Goal: Information Seeking & Learning: Learn about a topic

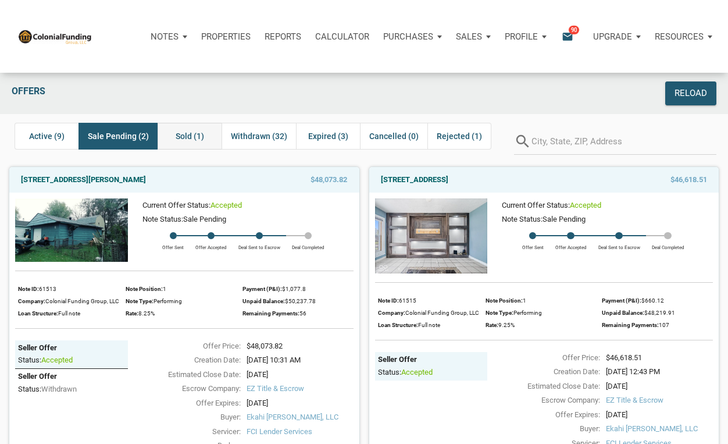
click at [185, 133] on span "Sold (1)" at bounding box center [190, 136] width 28 height 14
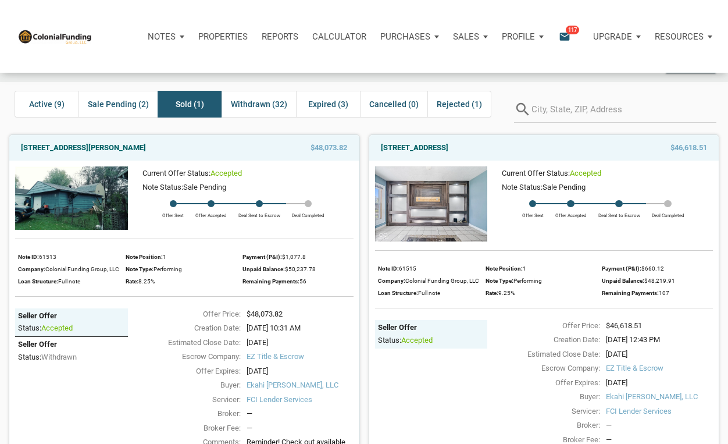
scroll to position [21, 0]
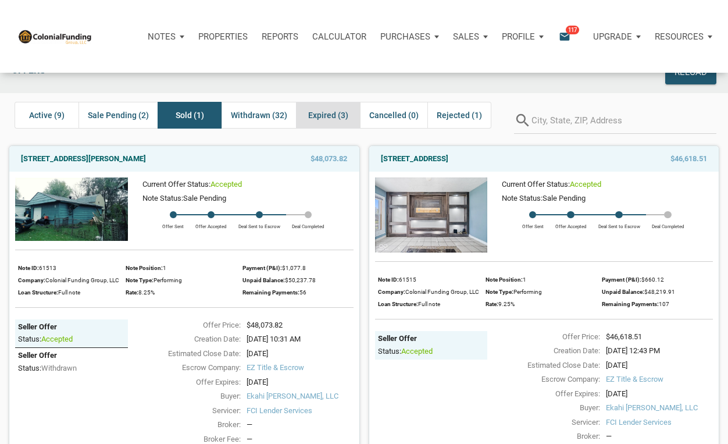
click at [329, 116] on span "Expired (3)" at bounding box center [328, 115] width 40 height 14
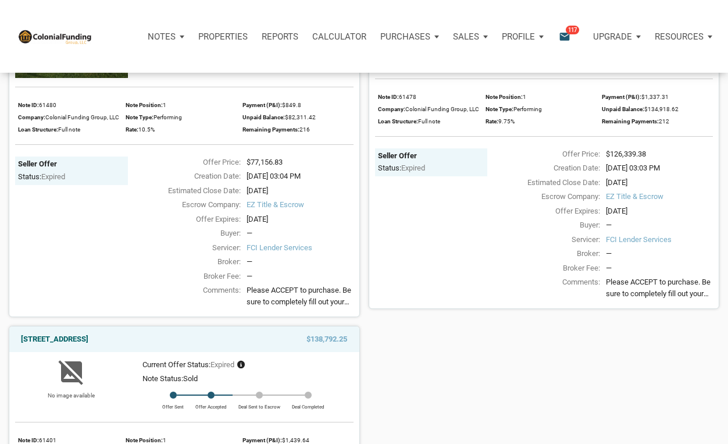
scroll to position [0, 0]
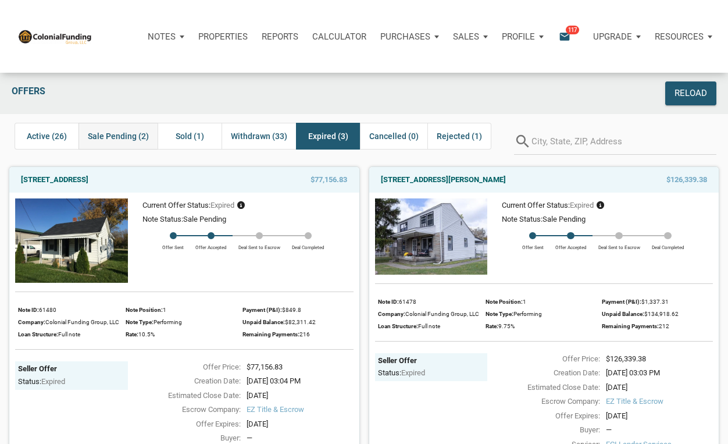
click at [123, 135] on span "Sale Pending (2)" at bounding box center [118, 136] width 61 height 14
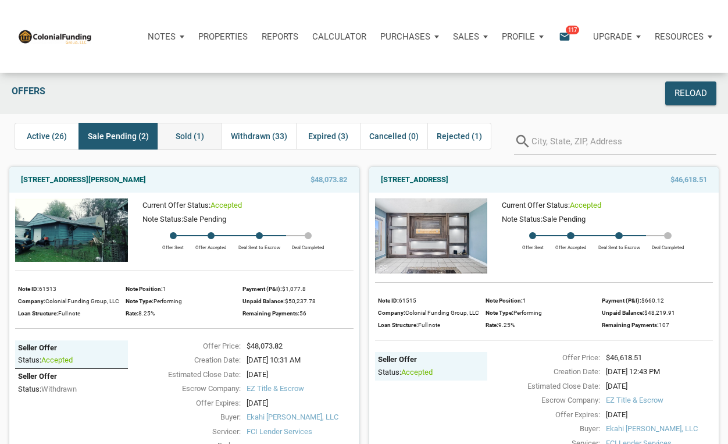
click at [189, 137] on span "Sold (1)" at bounding box center [190, 136] width 28 height 14
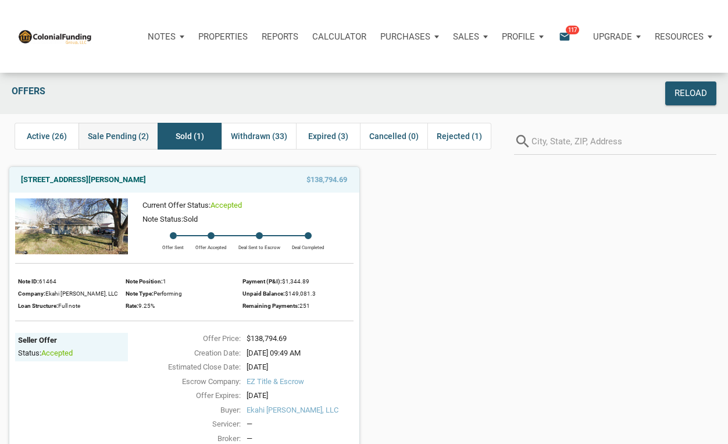
click at [122, 134] on span "Sale Pending (2)" at bounding box center [118, 136] width 61 height 14
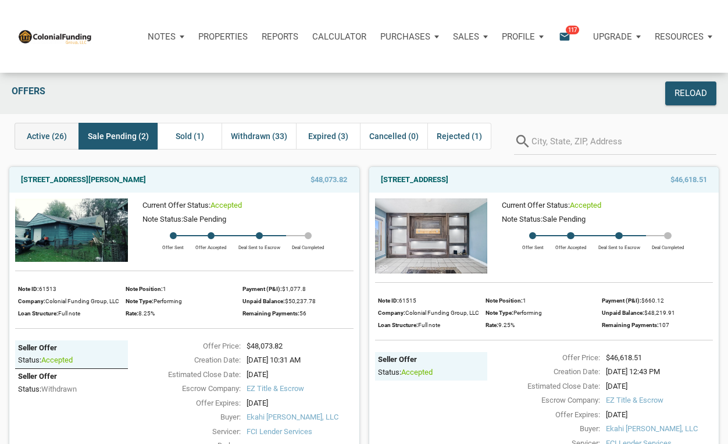
click at [53, 137] on span "Active (26)" at bounding box center [47, 136] width 40 height 14
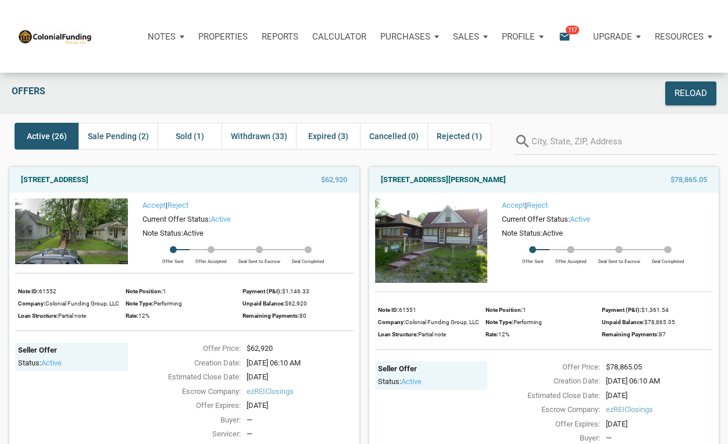
click at [434, 235] on img at bounding box center [431, 240] width 113 height 84
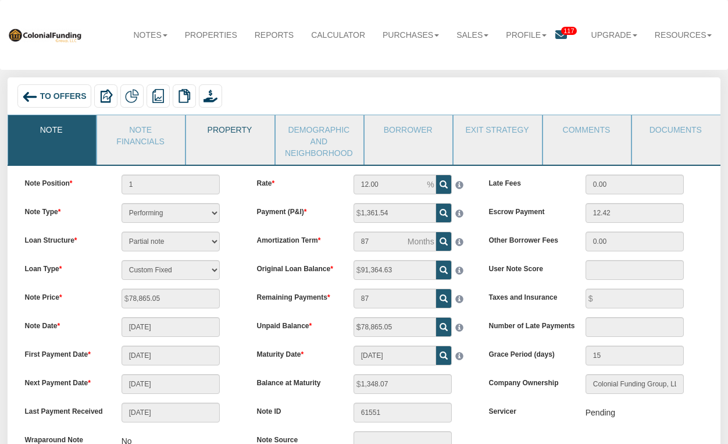
click at [225, 142] on link "Property" at bounding box center [229, 129] width 87 height 29
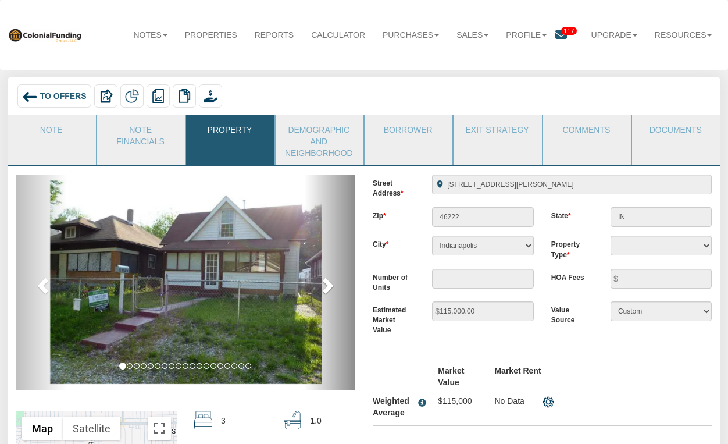
click at [326, 286] on span at bounding box center [326, 284] width 17 height 17
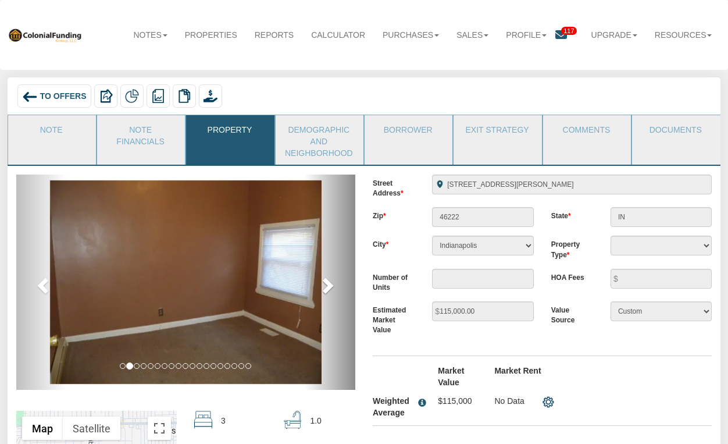
click at [326, 286] on span at bounding box center [326, 284] width 17 height 17
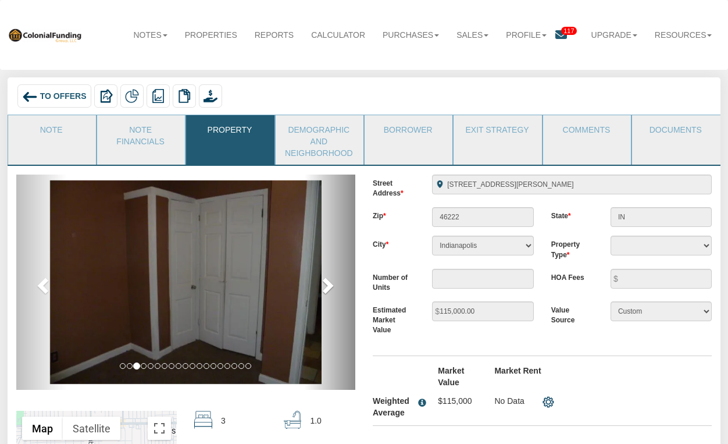
click at [326, 286] on span at bounding box center [326, 284] width 17 height 17
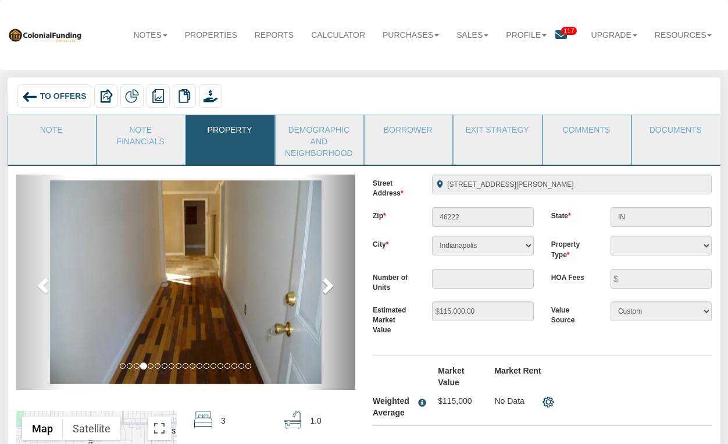
click at [326, 286] on span at bounding box center [326, 284] width 17 height 17
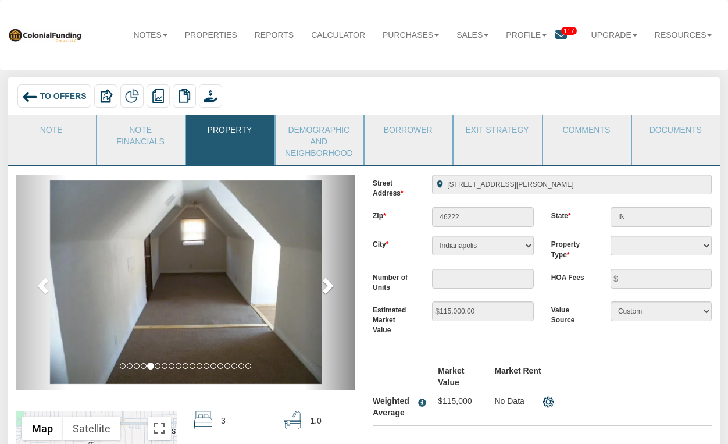
click at [326, 286] on span at bounding box center [326, 284] width 17 height 17
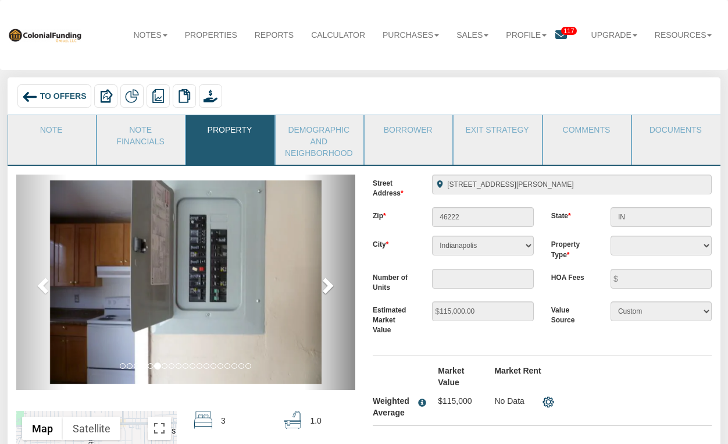
click at [326, 286] on span at bounding box center [326, 284] width 17 height 17
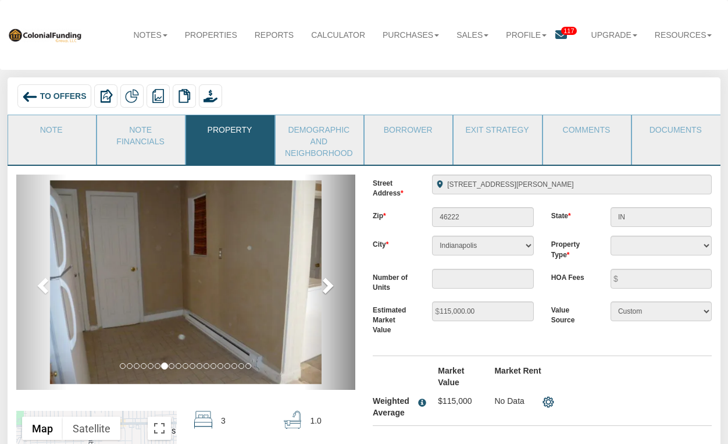
click at [326, 286] on span at bounding box center [326, 284] width 17 height 17
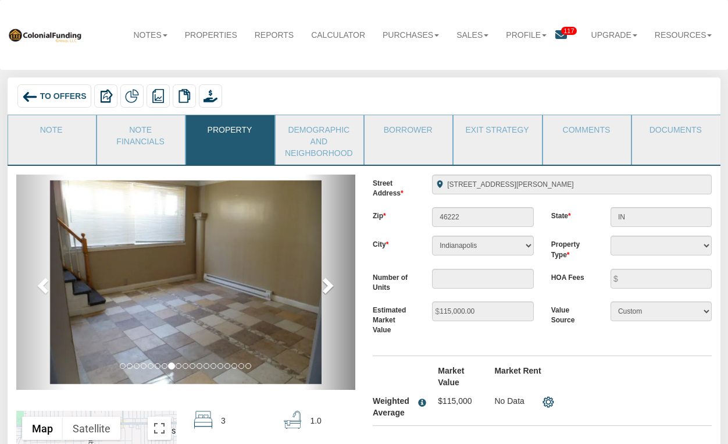
click at [326, 286] on span at bounding box center [326, 284] width 17 height 17
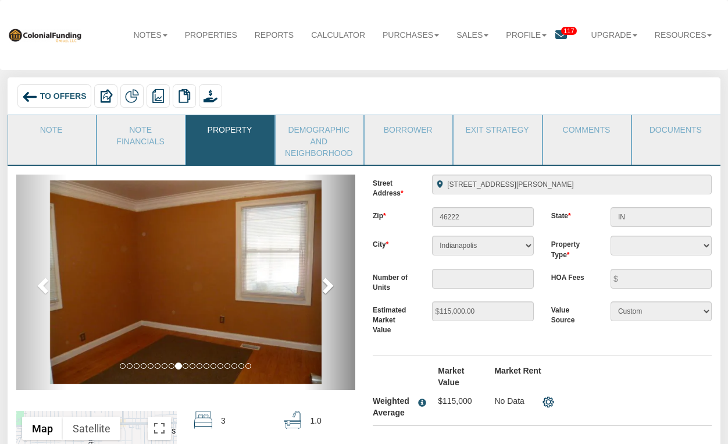
click at [326, 286] on span at bounding box center [326, 284] width 17 height 17
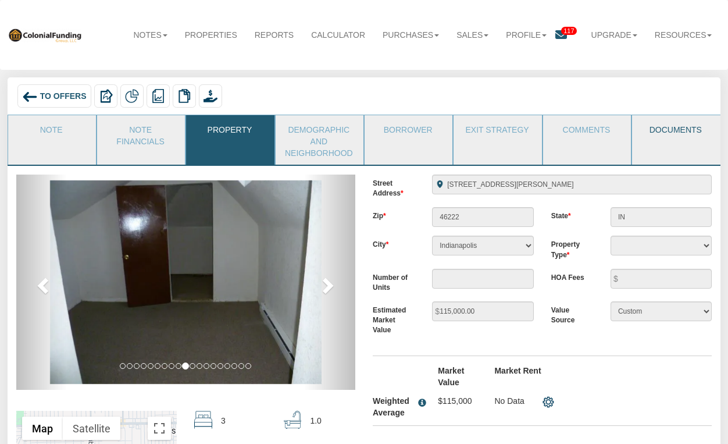
click at [682, 131] on link "Documents" at bounding box center [675, 129] width 87 height 29
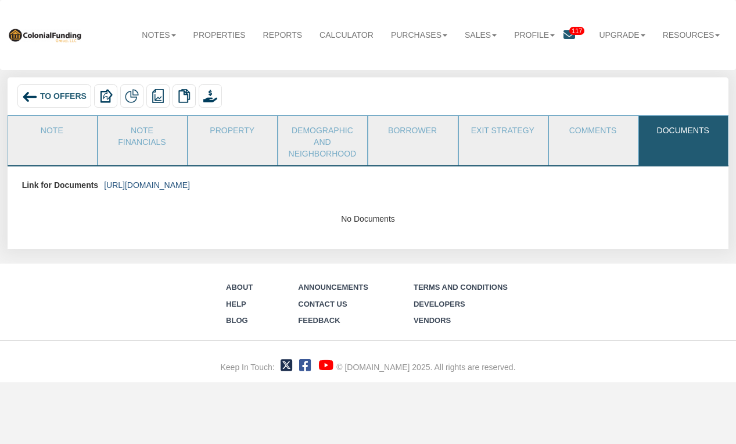
click at [190, 182] on link "https://colonialfundinggroup.sharepoint.com/:f:/s/operationsteam/El3AusL9Gt5CsP…" at bounding box center [147, 184] width 86 height 9
